Goal: Information Seeking & Learning: Check status

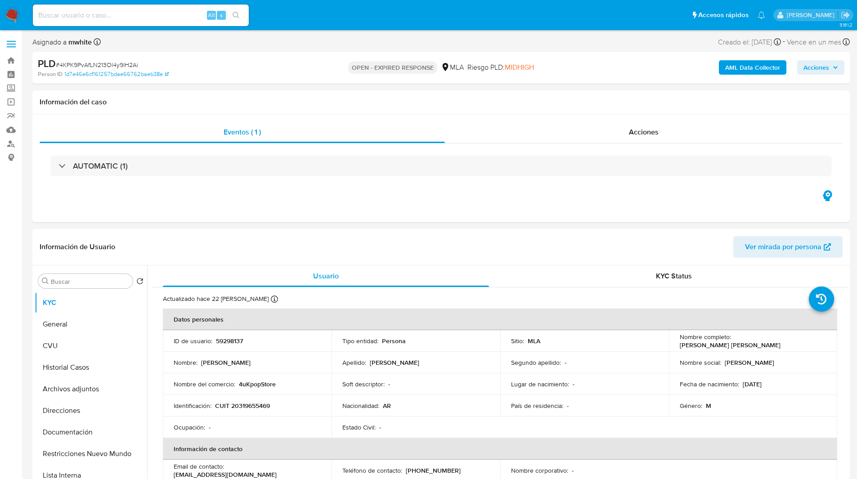
select select "10"
click at [345, 14] on ul "Pausado Ver notificaciones Alt s Accesos rápidos Presiona las siguientes teclas…" at bounding box center [398, 15] width 741 height 22
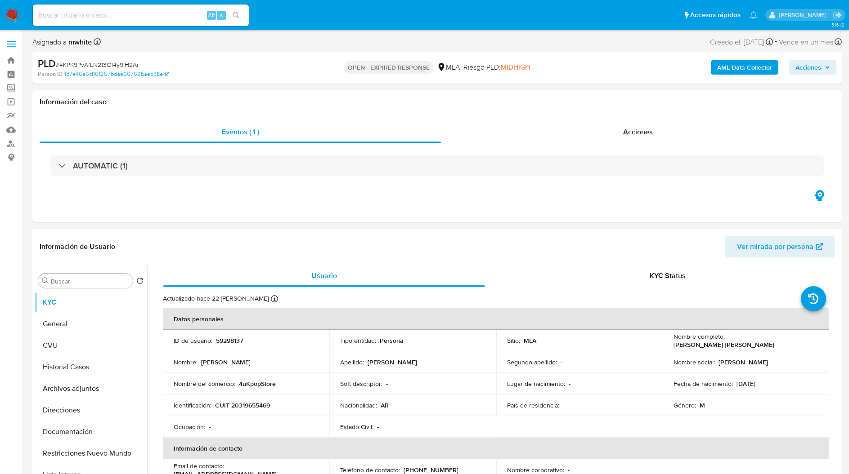
click at [269, 26] on ul "Pausado Ver notificaciones Alt s Accesos rápidos Presiona las siguientes teclas…" at bounding box center [394, 15] width 733 height 22
click at [277, 22] on ul "Pausado Ver notificaciones Alt s Accesos rápidos Presiona las siguientes teclas…" at bounding box center [394, 15] width 733 height 22
click at [327, 27] on nav "Pausado Ver notificaciones Alt s Accesos rápidos Presiona las siguientes teclas…" at bounding box center [424, 15] width 849 height 30
click at [311, 26] on ul "Pausado Ver notificaciones Alt s Accesos rápidos Presiona las siguientes teclas…" at bounding box center [394, 15] width 733 height 22
click at [292, 9] on ul "Pausado Ver notificaciones Alt s Accesos rápidos Presiona las siguientes teclas…" at bounding box center [394, 15] width 733 height 22
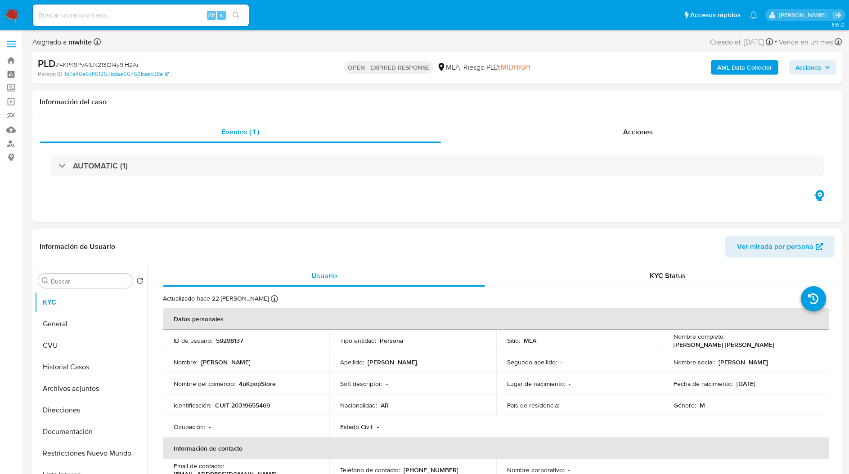
click at [268, 17] on ul "Pausado Ver notificaciones Alt s Accesos rápidos Presiona las siguientes teclas…" at bounding box center [394, 15] width 733 height 22
click at [273, 16] on ul "Pausado Ver notificaciones Alt s Accesos rápidos Presiona las siguientes teclas…" at bounding box center [394, 15] width 733 height 22
click at [281, 14] on ul "Pausado Ver notificaciones Alt s Accesos rápidos Presiona las siguientes teclas…" at bounding box center [394, 15] width 733 height 22
click at [12, 20] on img at bounding box center [11, 15] width 15 height 15
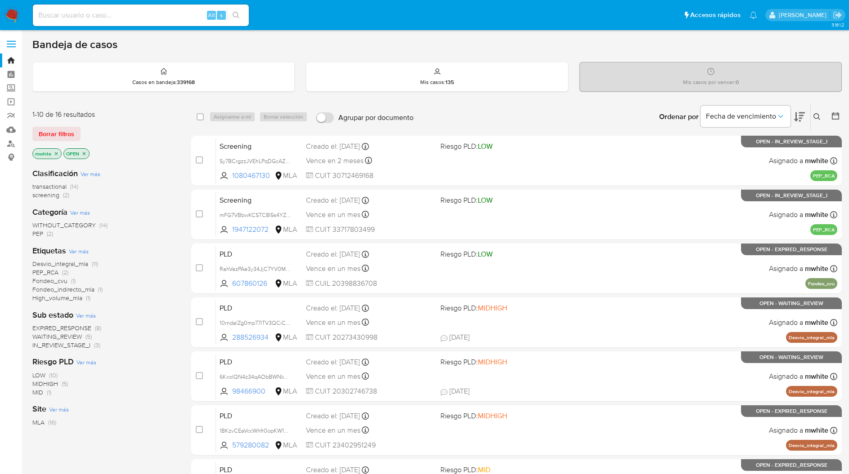
click at [47, 195] on span "screening" at bounding box center [45, 195] width 27 height 9
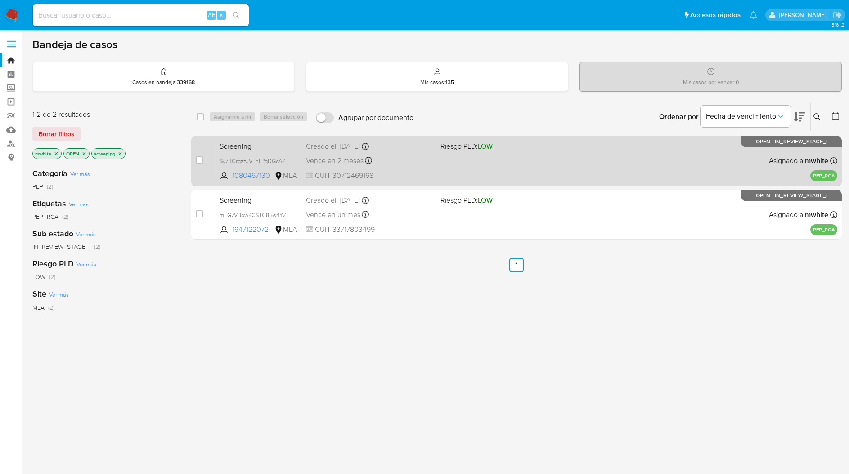
click at [380, 159] on div "Vence en 2 meses Vence el 18/11/2025 18:15:01" at bounding box center [369, 161] width 127 height 12
click at [376, 170] on div "Screening Sy7BCrgzzJVEhLPqDGcAZBS6 1080467130 MLA Riesgo PLD: LOW Creado el: 20…" at bounding box center [526, 160] width 621 height 45
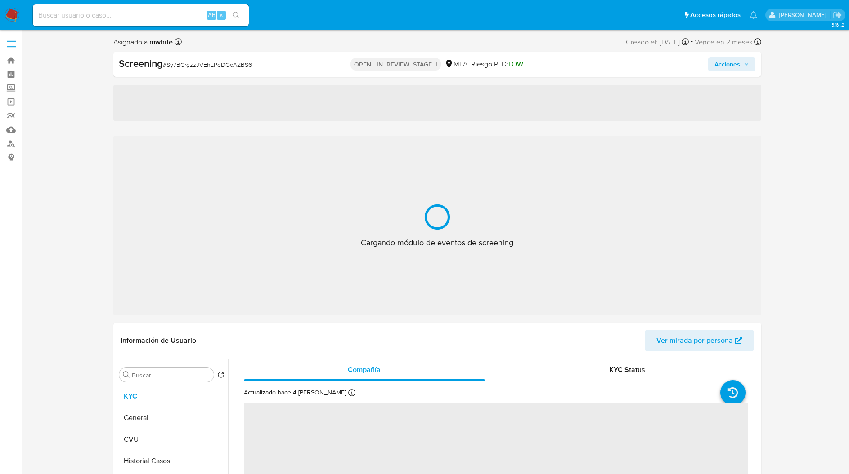
select select "10"
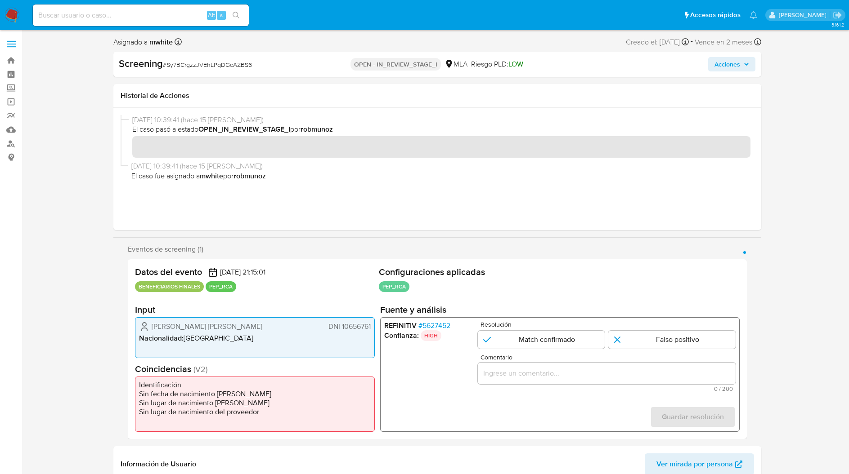
click at [178, 14] on input at bounding box center [141, 15] width 216 height 12
paste input "1BKzvCEaVccWhfr0opKW1YDz"
type input "1BKzvCEaVccWhfr0opKW1YDz"
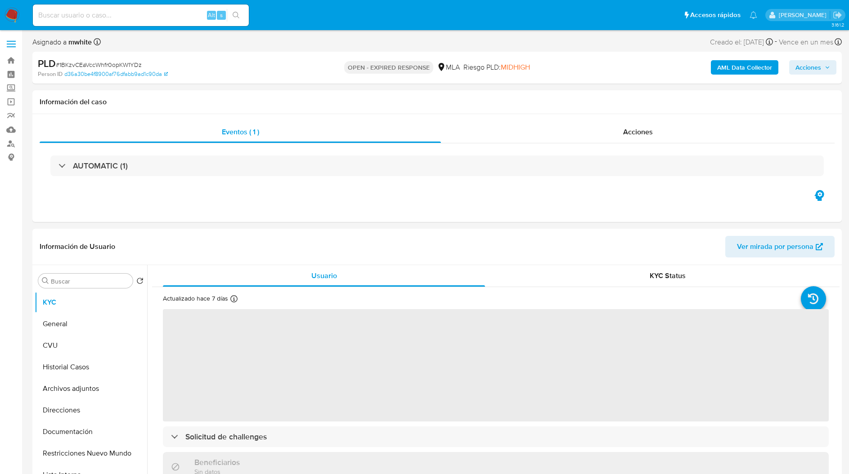
select select "10"
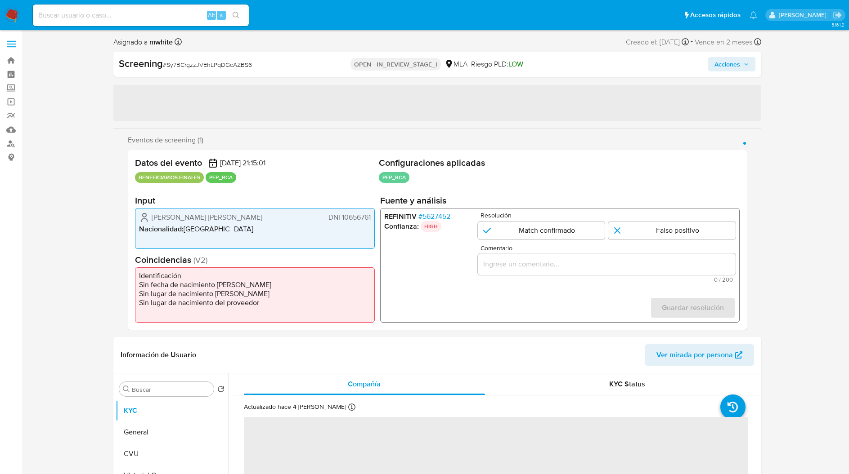
select select "10"
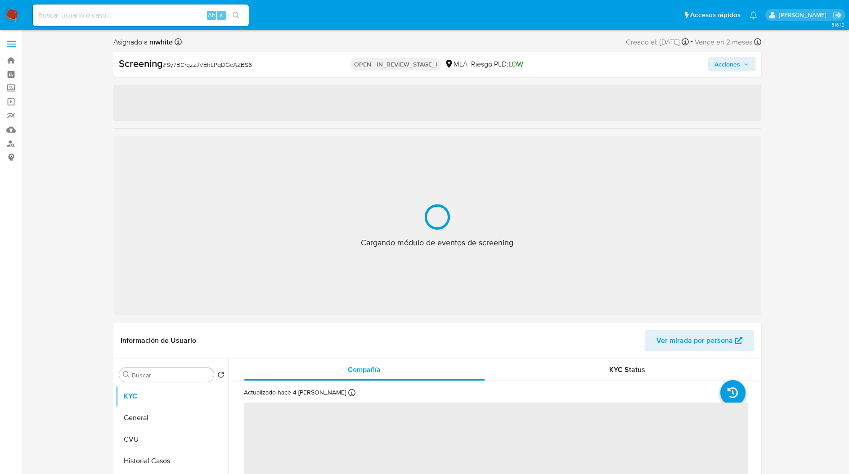
select select "10"
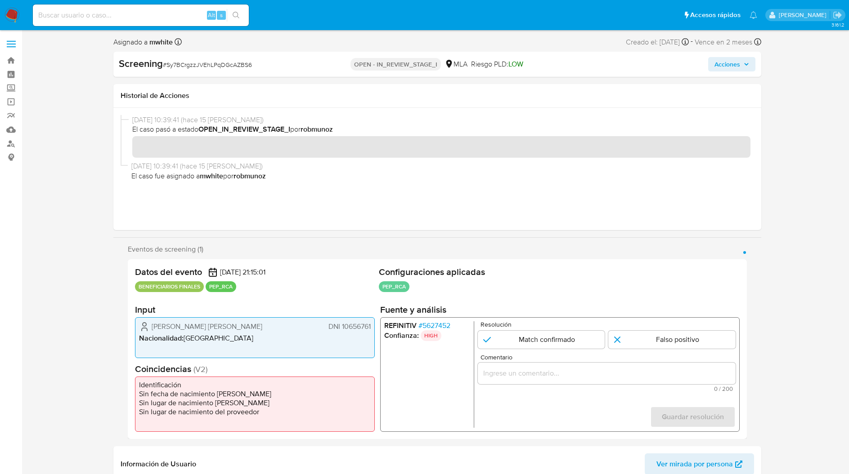
click at [166, 15] on input at bounding box center [141, 15] width 216 height 12
paste input "T4uOfiXmVESIzLsyhJjxmf2k"
type input "T4uOfiXmVESIzLsyhJjxmf2k"
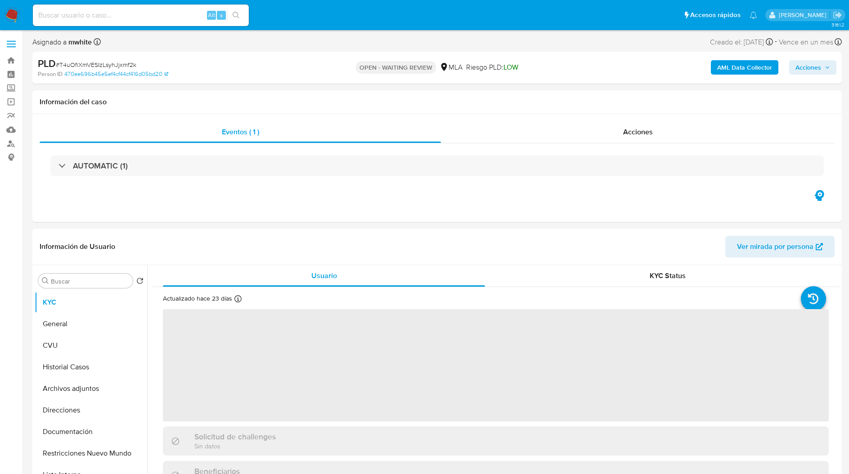
select select "10"
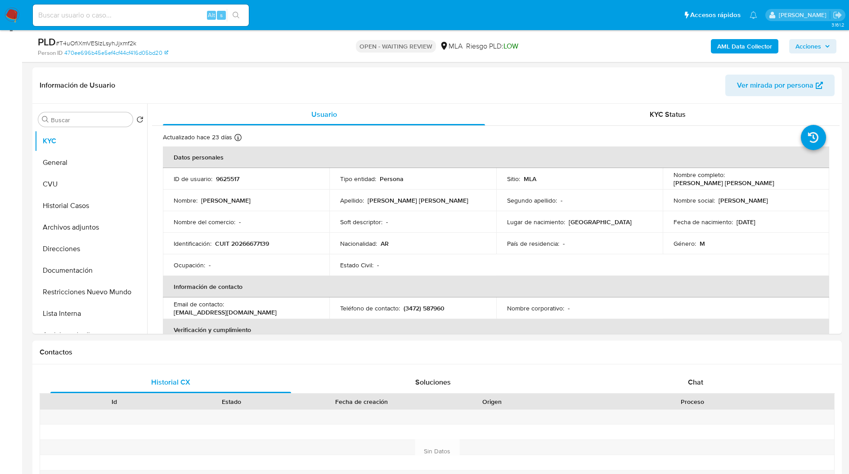
scroll to position [130, 0]
click at [700, 380] on span "Chat" at bounding box center [695, 382] width 15 height 10
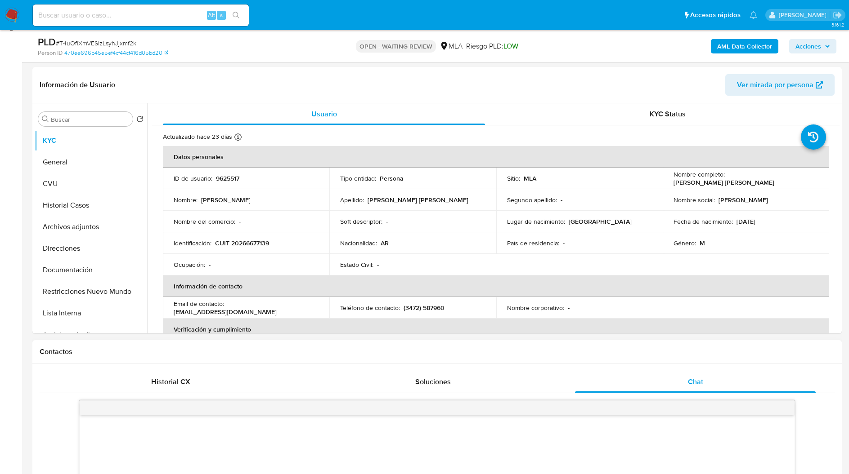
click at [633, 363] on div "Contactos" at bounding box center [436, 352] width 809 height 24
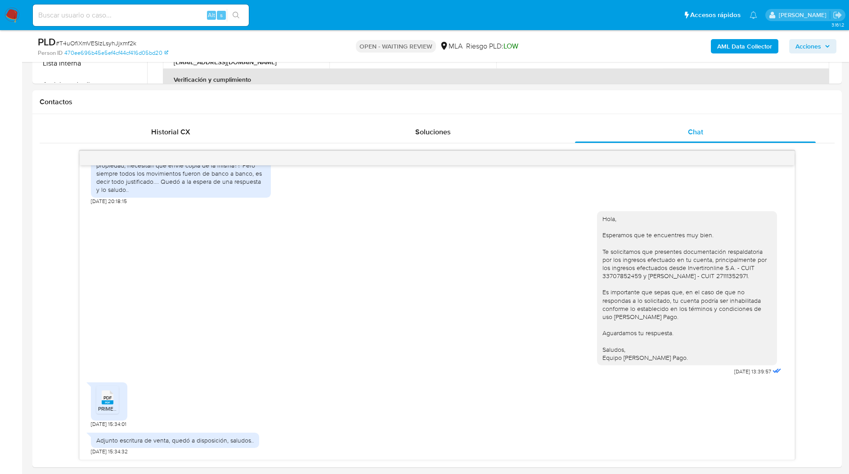
scroll to position [380, 0]
click at [89, 41] on span "# T4uOfiXmVESIzLsyhJjxmf2k" at bounding box center [96, 43] width 81 height 9
copy span "T4uOfiXmVESIzLsyhJjxmf2k"
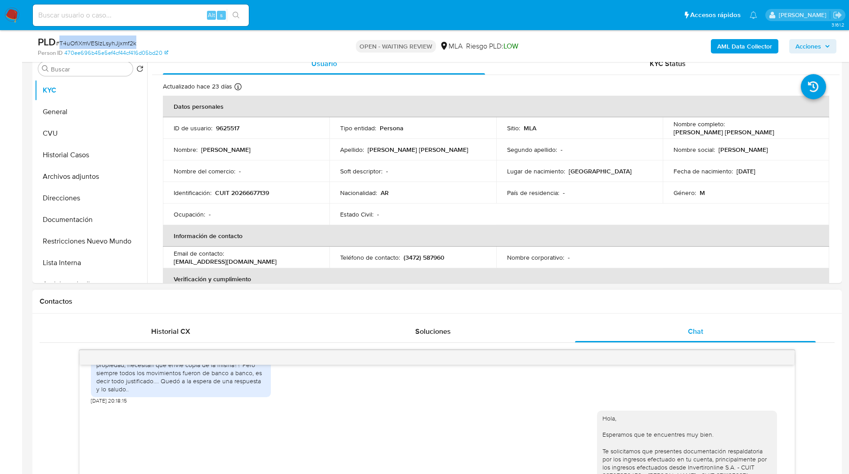
scroll to position [180, 0]
click at [76, 158] on button "Historial Casos" at bounding box center [87, 156] width 105 height 22
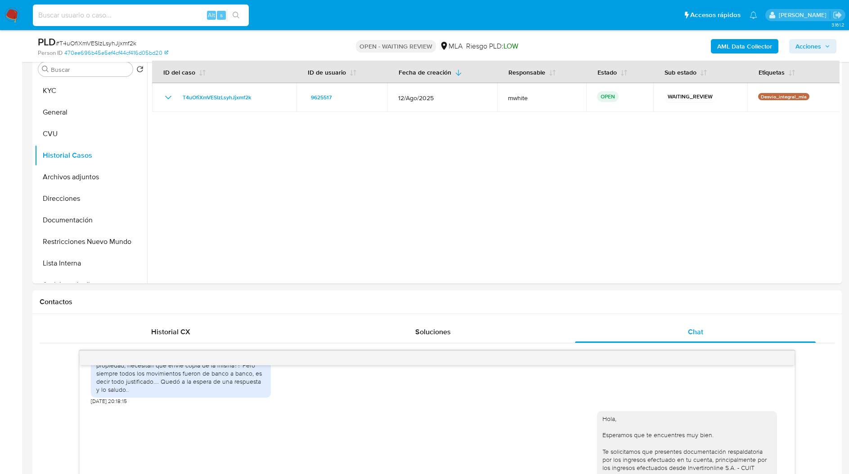
click at [142, 17] on input at bounding box center [141, 15] width 216 height 12
paste input "10rndalZg0mp77ITV3QCiCOb"
type input "10rndalZg0mp77ITV3QCiCOb"
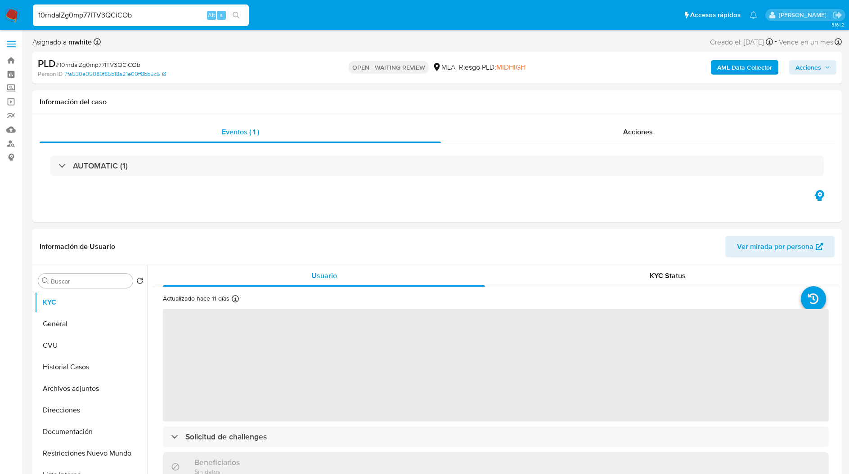
select select "10"
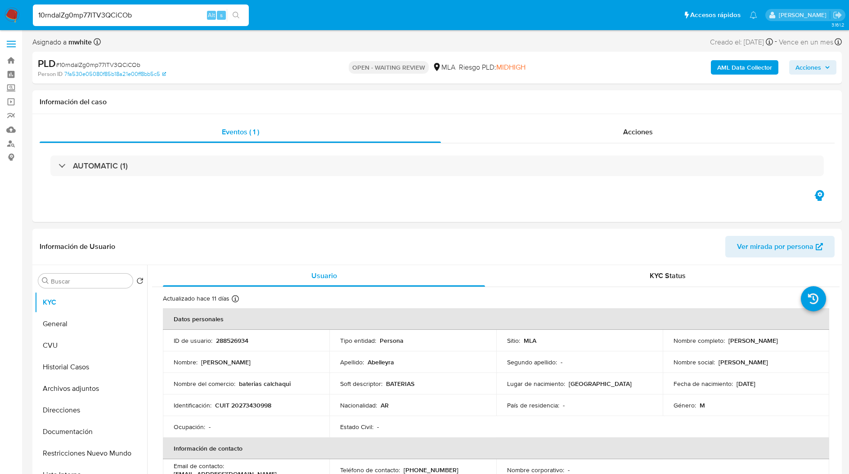
click at [150, 14] on input "10rndalZg0mp77ITV3QCiCOb" at bounding box center [141, 15] width 216 height 12
paste input "cx9WdNABxEiTkEepgtCaCJoy"
type input "cx9WdNABxEiTkEepgtCaCJoy"
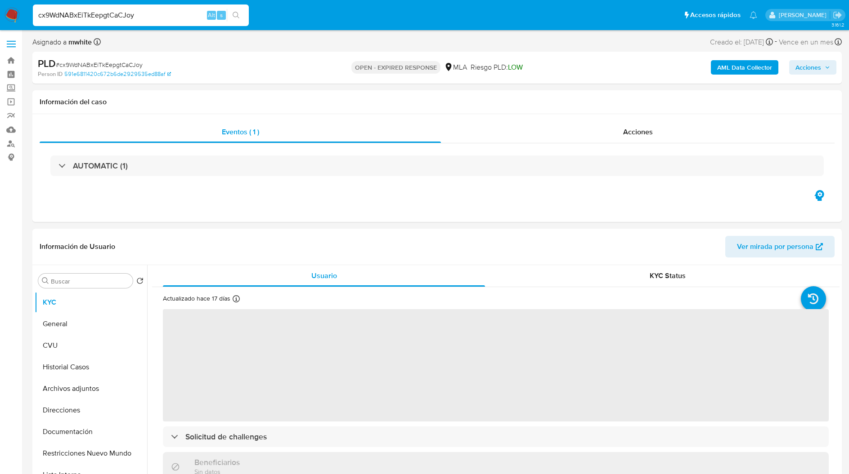
select select "10"
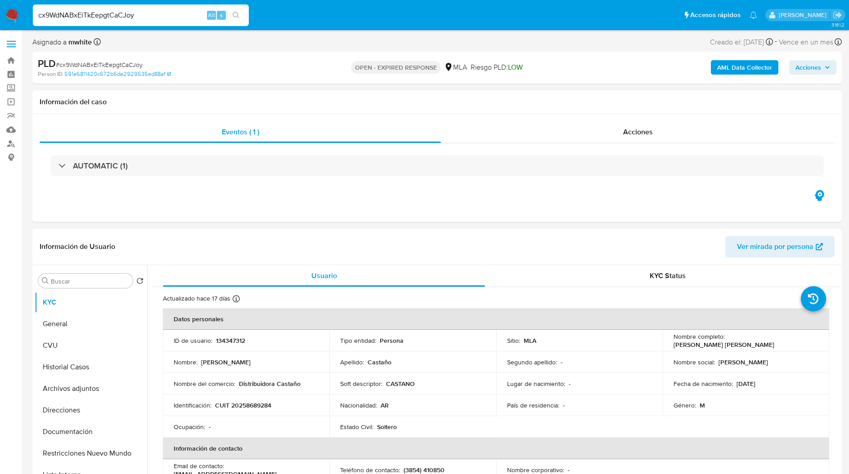
click at [148, 15] on input "cx9WdNABxEiTkEepgtCaCJoy" at bounding box center [141, 15] width 216 height 12
paste input "tLtZdxYAh15WYdjF58owLBkc"
type input "tLtZdxYAh15WYdjF58owLBkc"
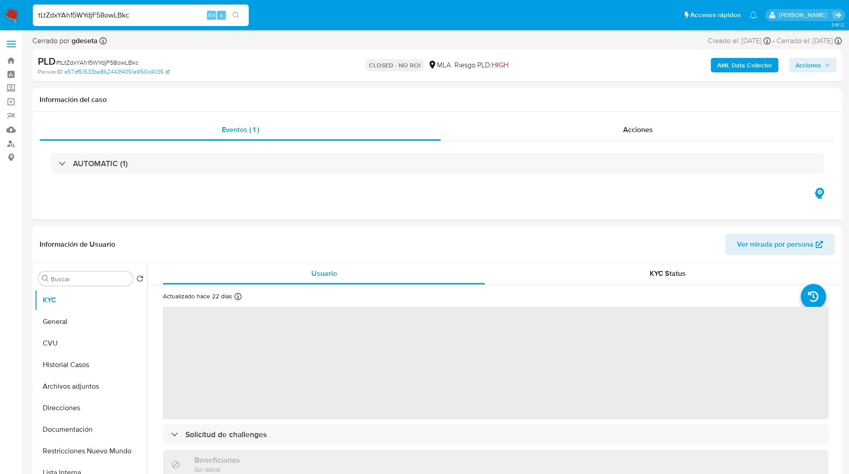
select select "10"
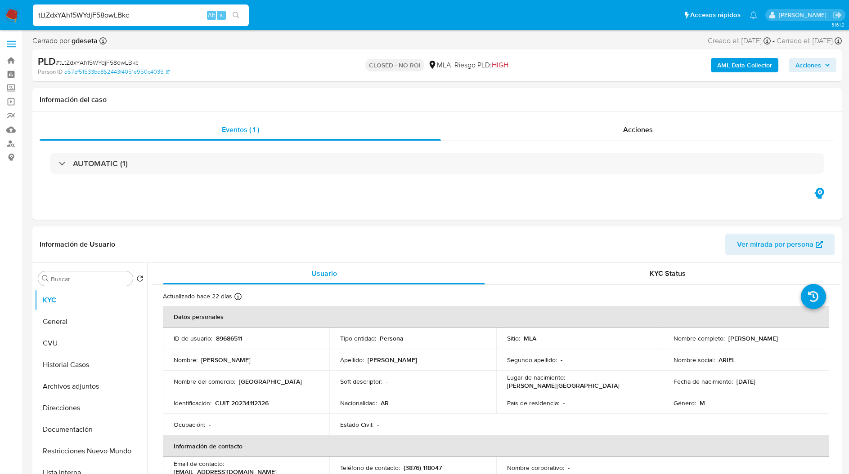
click at [10, 17] on img at bounding box center [11, 15] width 15 height 15
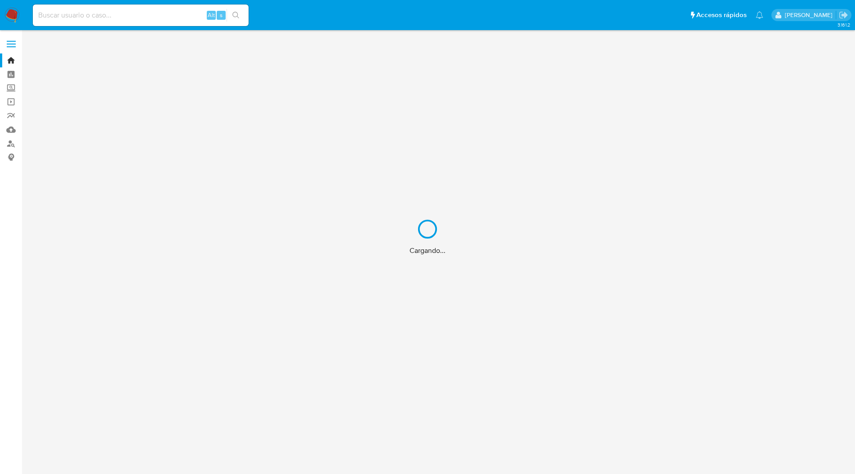
click at [381, 31] on div "Cargando..." at bounding box center [427, 237] width 855 height 474
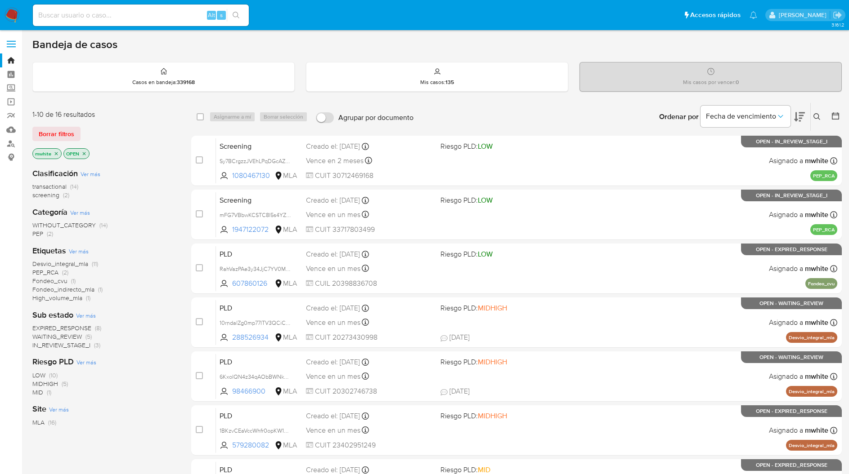
click at [304, 13] on ul "Pausado Ver notificaciones Alt s Accesos rápidos Presiona las siguientes teclas…" at bounding box center [394, 15] width 733 height 22
click at [314, 11] on ul "Pausado Ver notificaciones Alt s Accesos rápidos Presiona las siguientes teclas…" at bounding box center [394, 15] width 733 height 22
click at [284, 10] on ul "Pausado Ver notificaciones Alt s Accesos rápidos Presiona las siguientes teclas…" at bounding box center [394, 15] width 733 height 22
click at [312, 24] on ul "Pausado Ver notificaciones Alt s Accesos rápidos Presiona las siguientes teclas…" at bounding box center [394, 15] width 733 height 22
click at [320, 22] on ul "Pausado Ver notificaciones Alt s Accesos rápidos Presiona las siguientes teclas…" at bounding box center [394, 15] width 733 height 22
